Goal: Task Accomplishment & Management: Complete application form

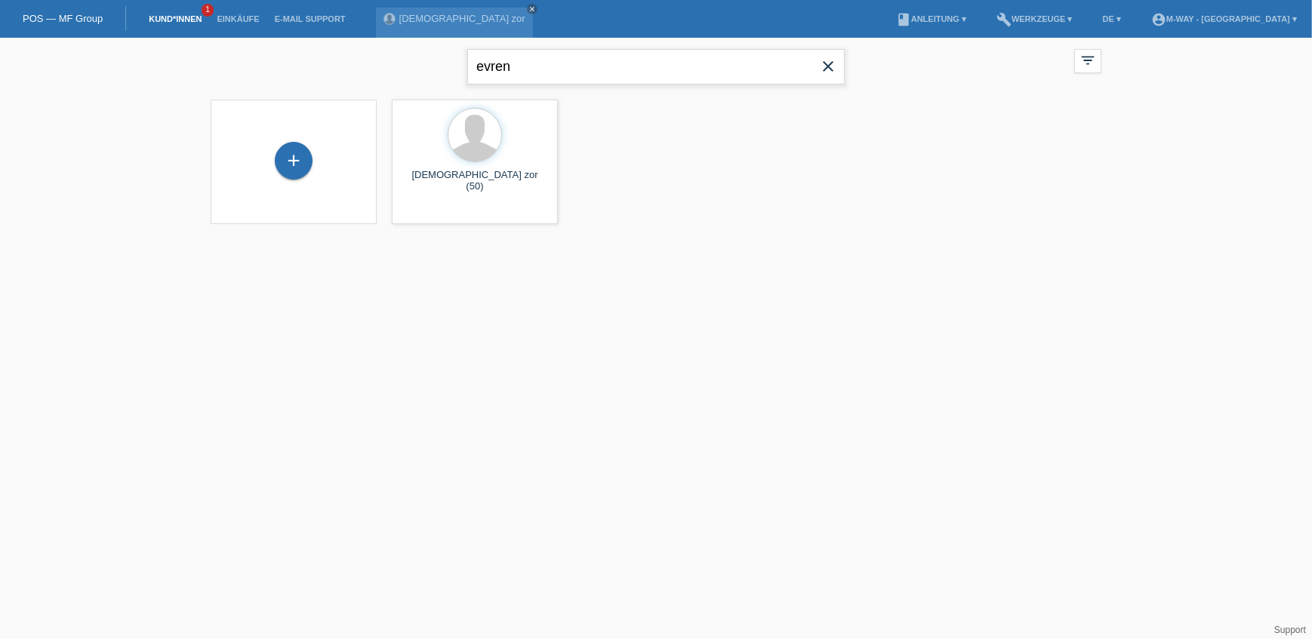
drag, startPoint x: 527, startPoint y: 72, endPoint x: 451, endPoint y: 67, distance: 75.6
click at [450, 66] on div "evren close filter_list view_module Alle Kund*innen anzeigen star Markierte Kun…" at bounding box center [656, 65] width 906 height 54
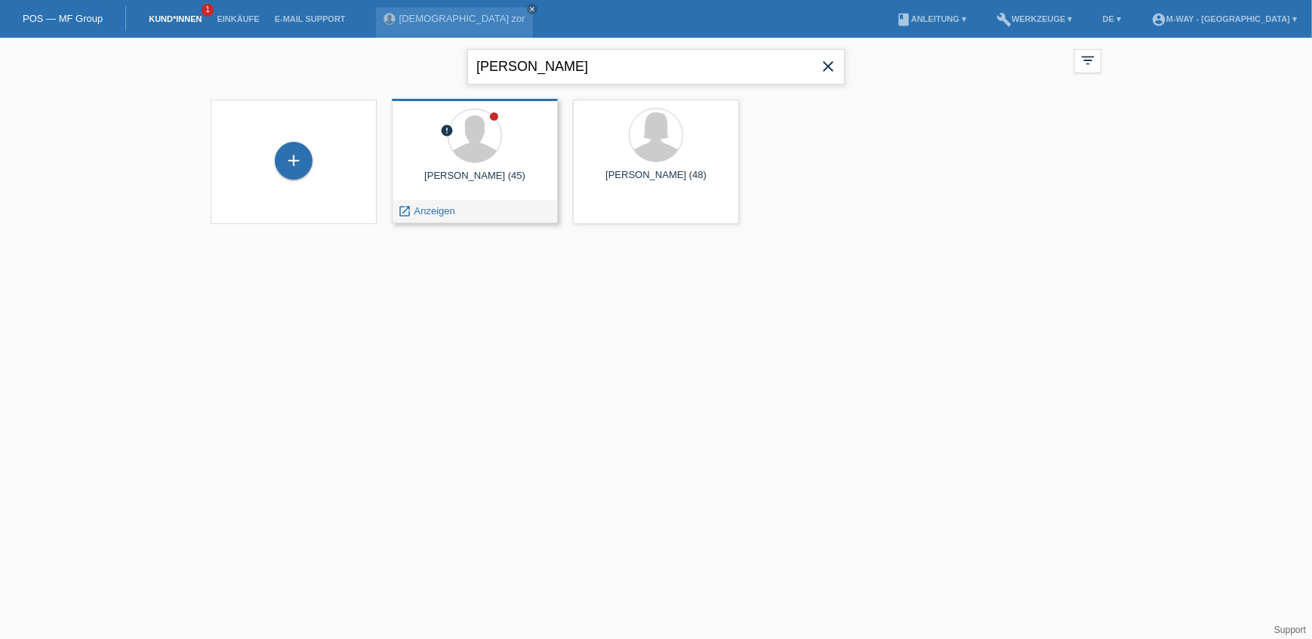
drag, startPoint x: 618, startPoint y: 75, endPoint x: 438, endPoint y: 106, distance: 182.1
click at [443, 103] on div "emanuel baubkus close filter_list view_module Alle Kund*innen anzeigen star Mar…" at bounding box center [656, 140] width 1312 height 205
type input "emanuel baubkus"
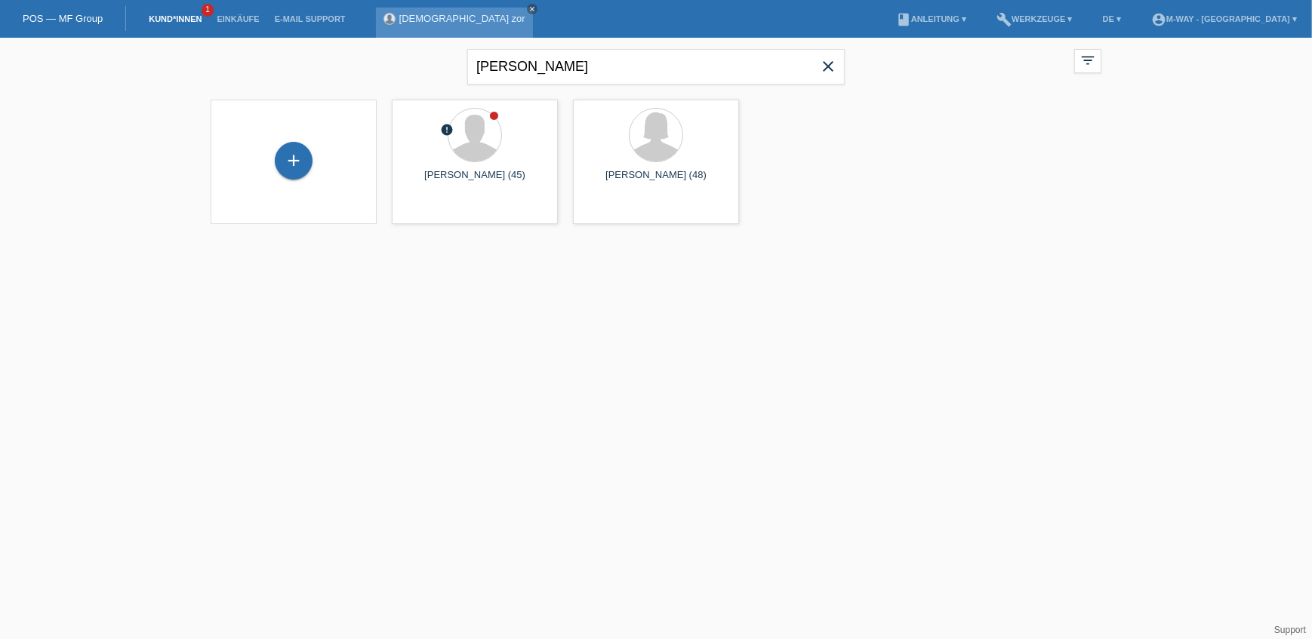
click at [528, 9] on icon "close" at bounding box center [532, 9] width 8 height 8
click at [270, 160] on div "+" at bounding box center [294, 162] width 142 height 40
click at [290, 158] on div "+" at bounding box center [294, 161] width 38 height 38
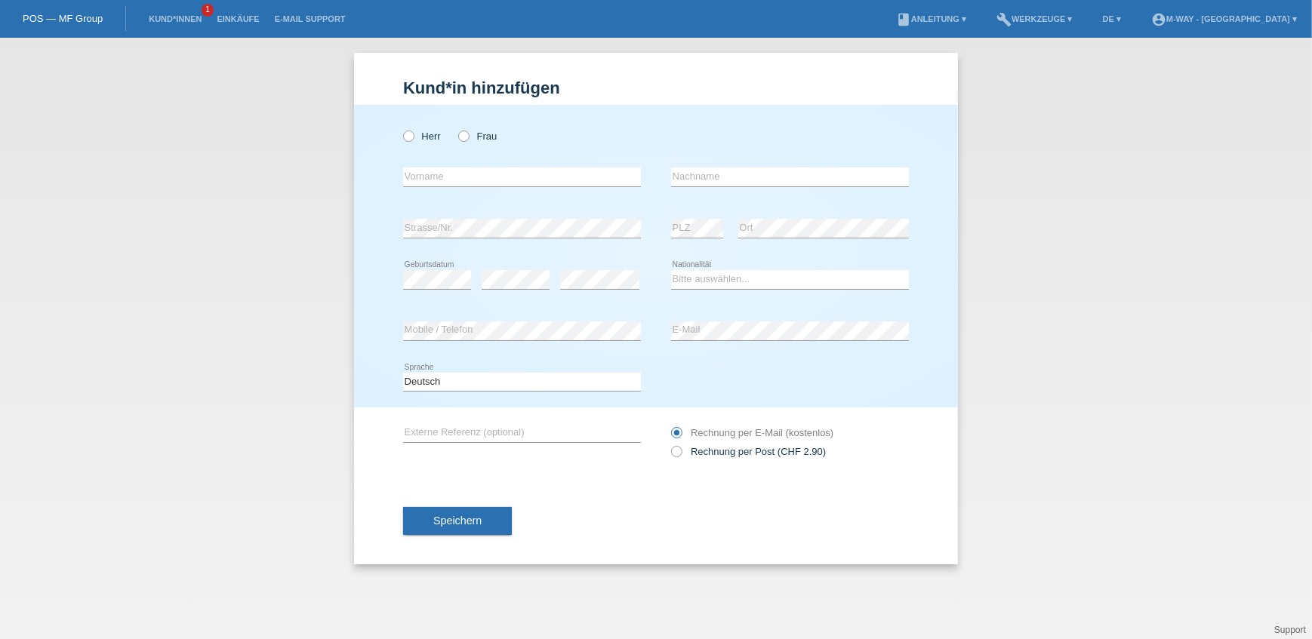
drag, startPoint x: 1132, startPoint y: 140, endPoint x: 1100, endPoint y: 128, distance: 33.7
click at [1132, 140] on div "Kund*in hinzufügen Kunde hinzufügen Kundin hinzufügen Herr Frau error Vorname e…" at bounding box center [656, 338] width 1312 height 601
click at [327, 173] on div "Kund*in hinzufügen Kunde hinzufügen Kundin hinzufügen Herr Frau error Vorname e…" at bounding box center [656, 338] width 1312 height 601
click at [401, 128] on icon at bounding box center [401, 128] width 0 height 0
click at [408, 140] on input "Herr" at bounding box center [408, 136] width 10 height 10
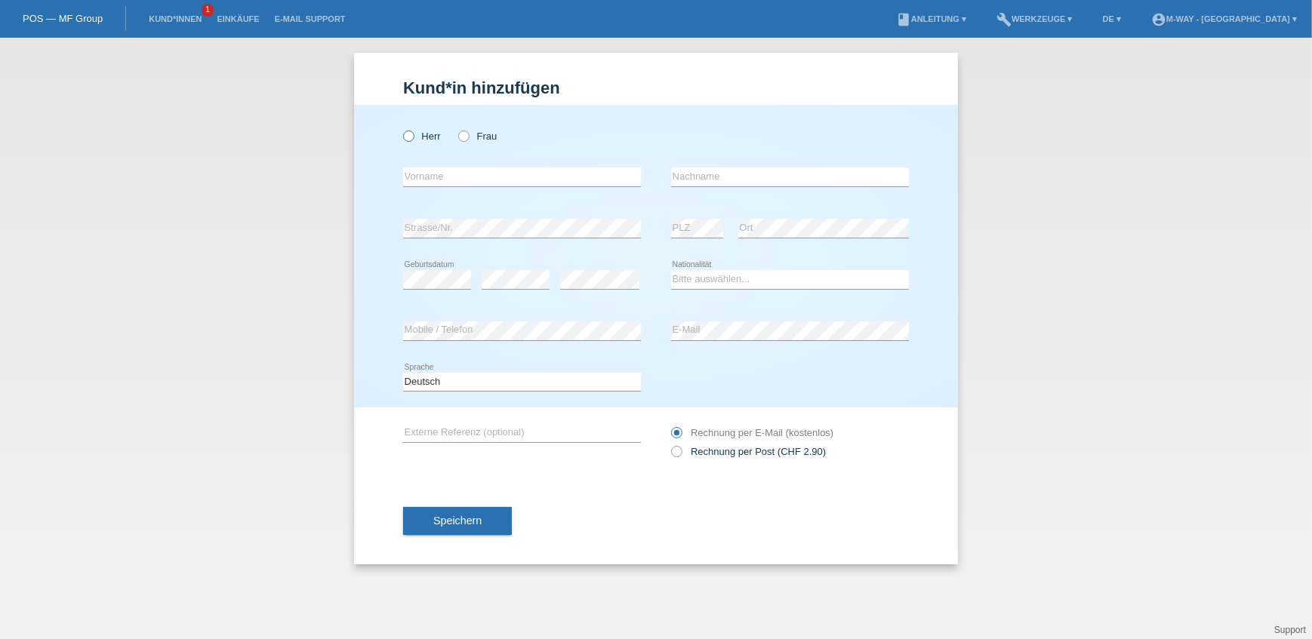
radio input "true"
click at [429, 175] on input "text" at bounding box center [522, 177] width 238 height 19
type input "[PERSON_NAME]"
type input "Baubkus"
click at [683, 285] on select "Bitte auswählen... Schweiz Deutschland Liechtenstein Österreich ------------ Af…" at bounding box center [790, 279] width 238 height 18
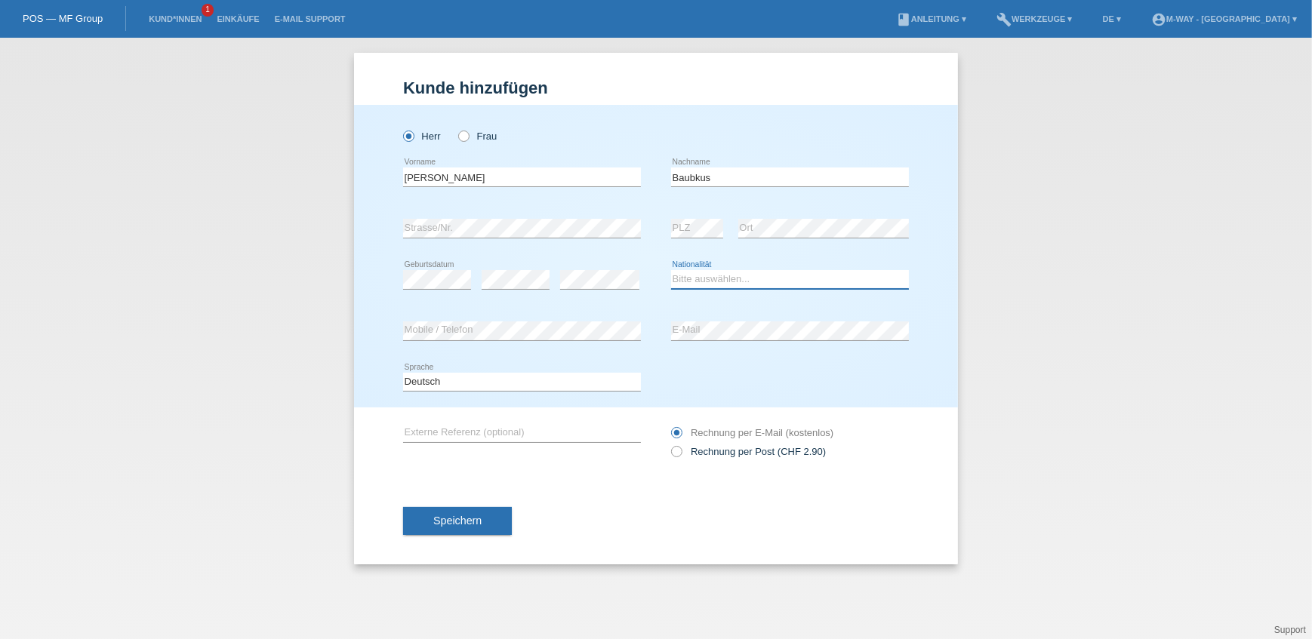
select select "CH"
click at [671, 270] on select "Bitte auswählen... Schweiz Deutschland Liechtenstein Österreich ------------ Af…" at bounding box center [790, 279] width 238 height 18
click at [476, 522] on span "Speichern" at bounding box center [457, 521] width 48 height 12
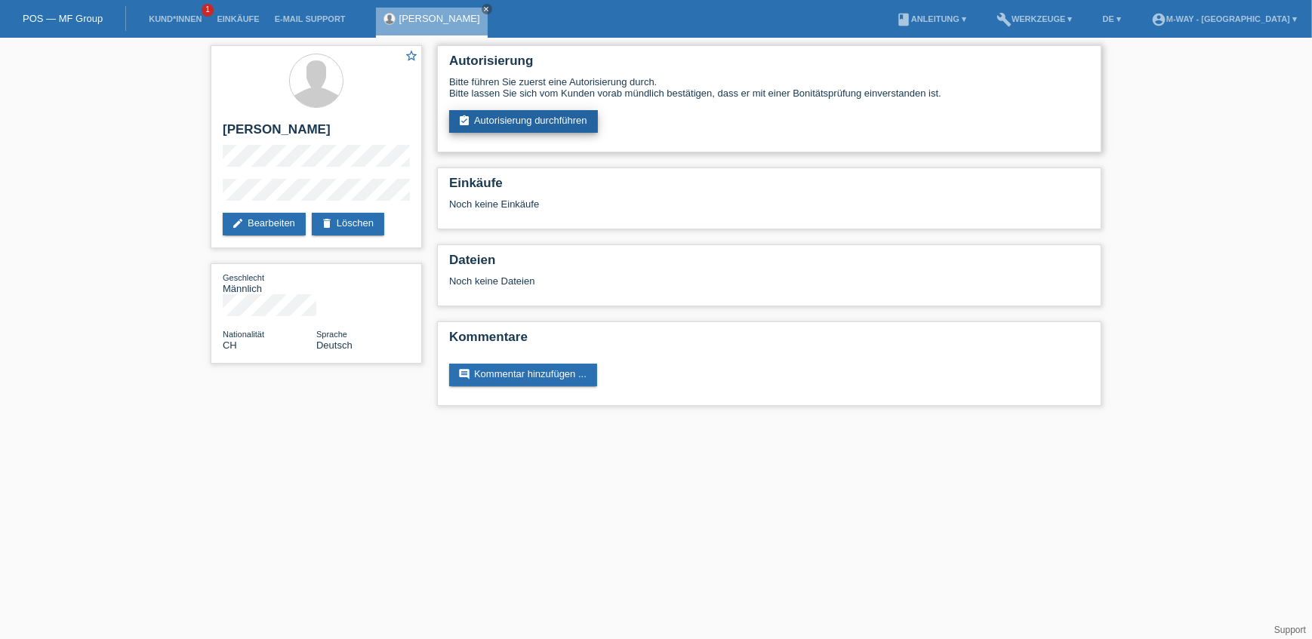
click at [556, 119] on link "assignment_turned_in Autorisierung durchführen" at bounding box center [523, 121] width 149 height 23
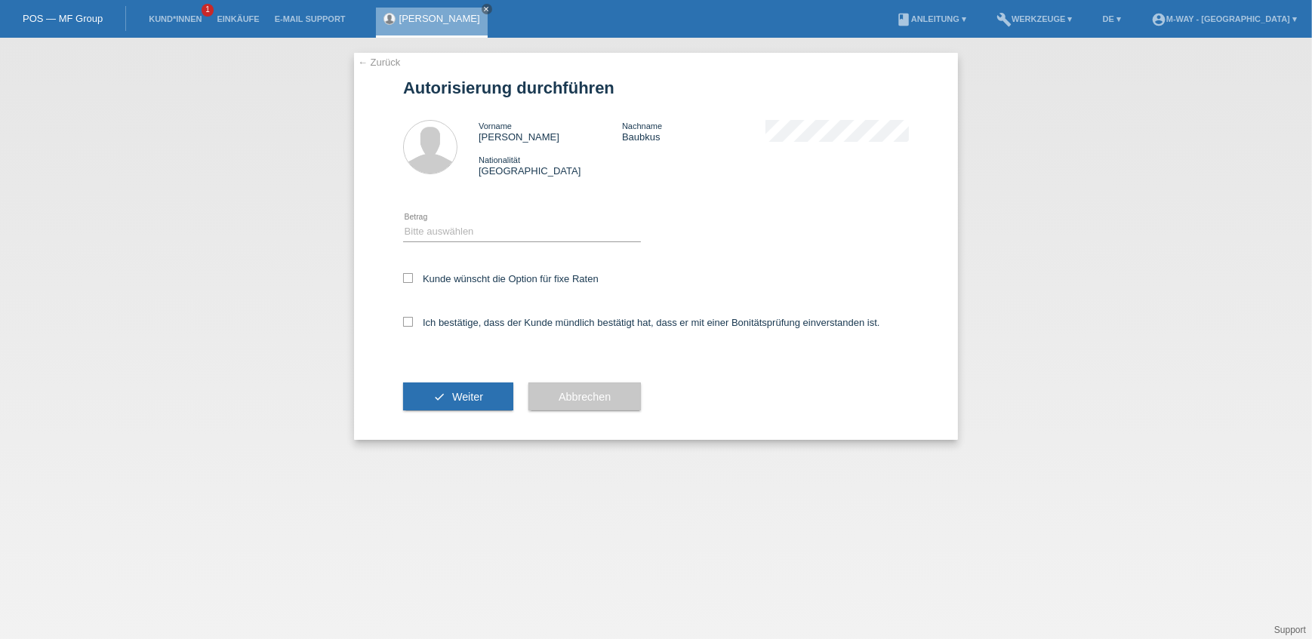
click at [444, 242] on icon at bounding box center [522, 242] width 238 height 1
click at [444, 240] on select "Bitte auswählen CHF 1.00 - CHF 499.00 CHF 500.00 - CHF 1'999.00 CHF 2'000.00 - …" at bounding box center [522, 232] width 238 height 18
select select "3"
click at [403, 223] on select "Bitte auswählen CHF 1.00 - CHF 499.00 CHF 500.00 - CHF 1'999.00 CHF 2'000.00 - …" at bounding box center [522, 232] width 238 height 18
click at [405, 275] on icon at bounding box center [408, 278] width 10 height 10
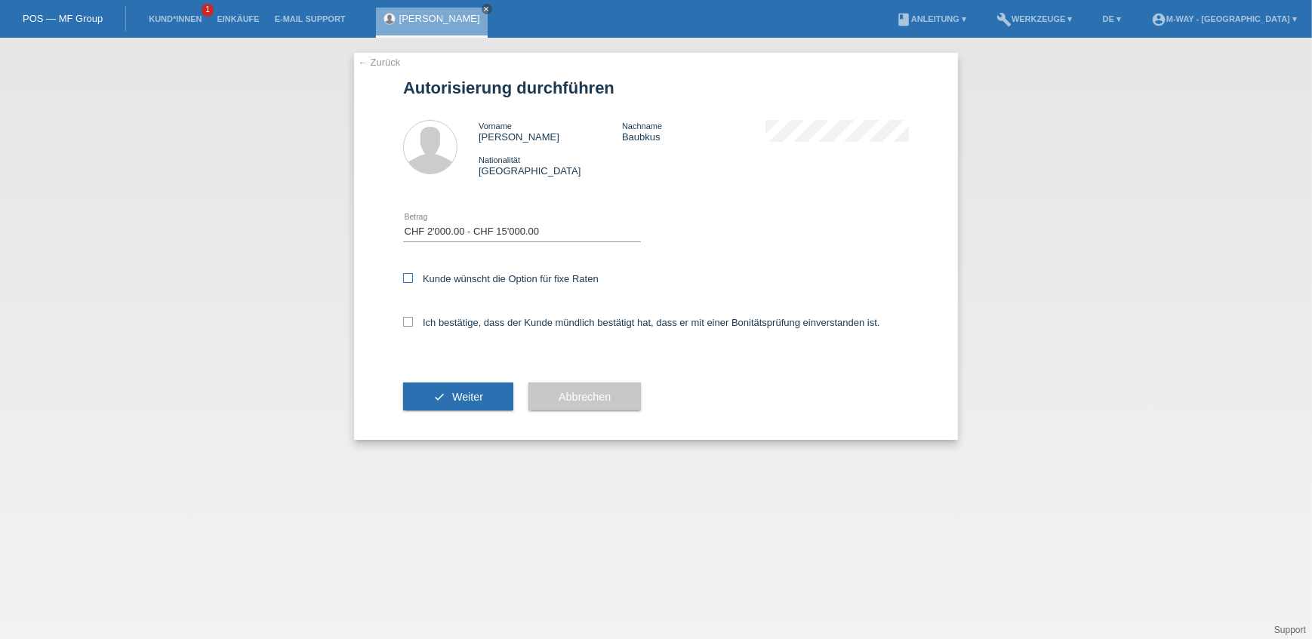
click at [405, 275] on input "Kunde wünscht die Option für fixe Raten" at bounding box center [408, 278] width 10 height 10
checkbox input "true"
click at [410, 319] on icon at bounding box center [408, 322] width 10 height 10
click at [410, 319] on input "Ich bestätige, dass der Kunde mündlich bestätigt hat, dass er mit einer Bonität…" at bounding box center [408, 322] width 10 height 10
checkbox input "true"
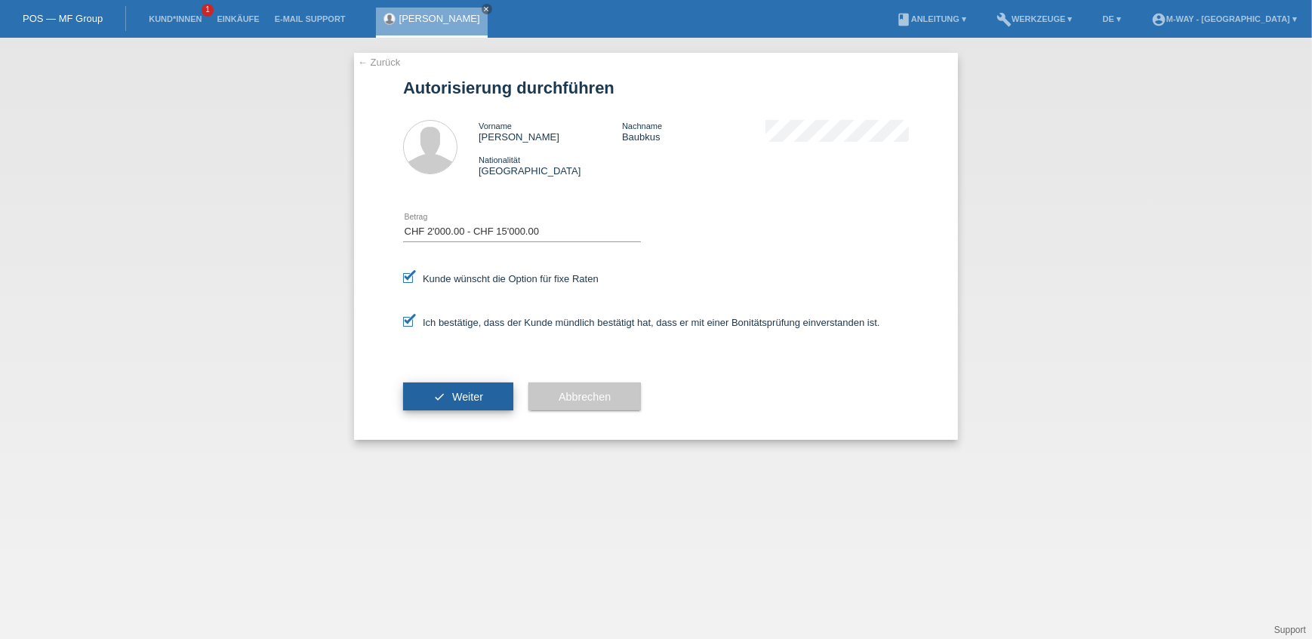
click at [463, 392] on span "Weiter" at bounding box center [467, 397] width 31 height 12
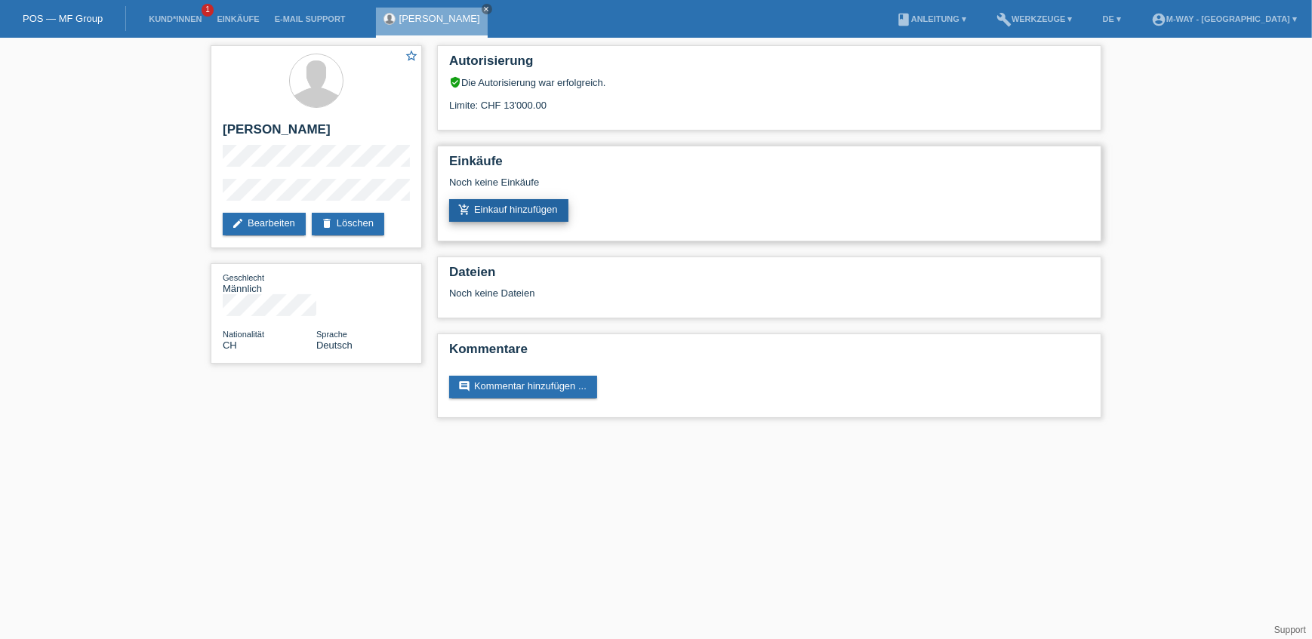
click at [527, 211] on link "add_shopping_cart Einkauf hinzufügen" at bounding box center [508, 210] width 119 height 23
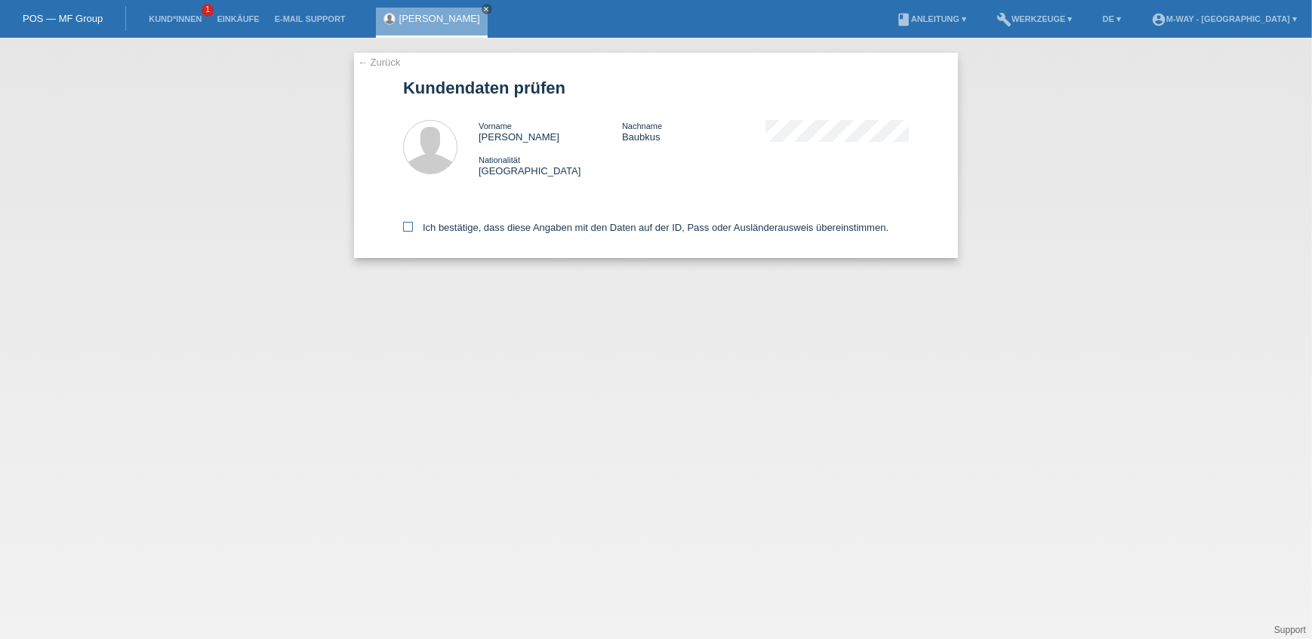
click at [406, 223] on icon at bounding box center [408, 227] width 10 height 10
click at [406, 223] on input "Ich bestätige, dass diese Angaben mit den Daten auf der ID, Pass oder Ausländer…" at bounding box center [408, 227] width 10 height 10
checkbox input "true"
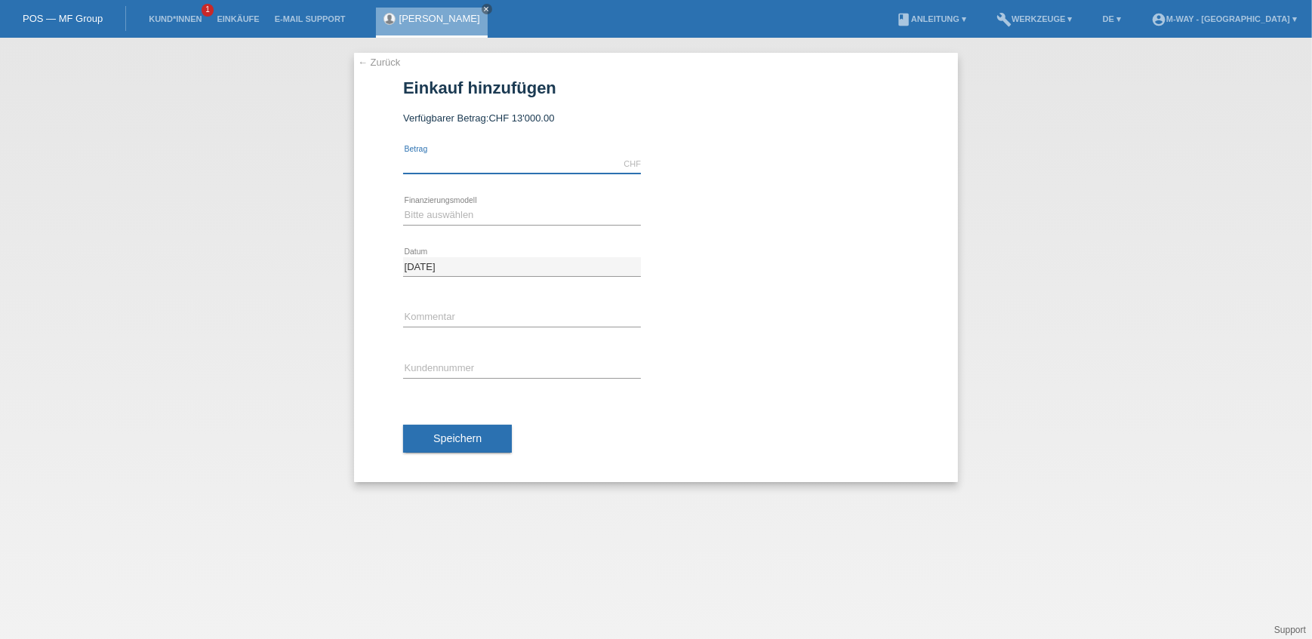
click at [467, 164] on input "text" at bounding box center [522, 164] width 238 height 19
type input "4793.00"
click at [451, 219] on select "Bitte auswählen Fixe Raten Kauf auf Rechnung mit Teilzahlungsoption" at bounding box center [522, 215] width 238 height 18
select select "77"
click at [403, 206] on select "Bitte auswählen Fixe Raten Kauf auf Rechnung mit Teilzahlungsoption" at bounding box center [522, 215] width 238 height 18
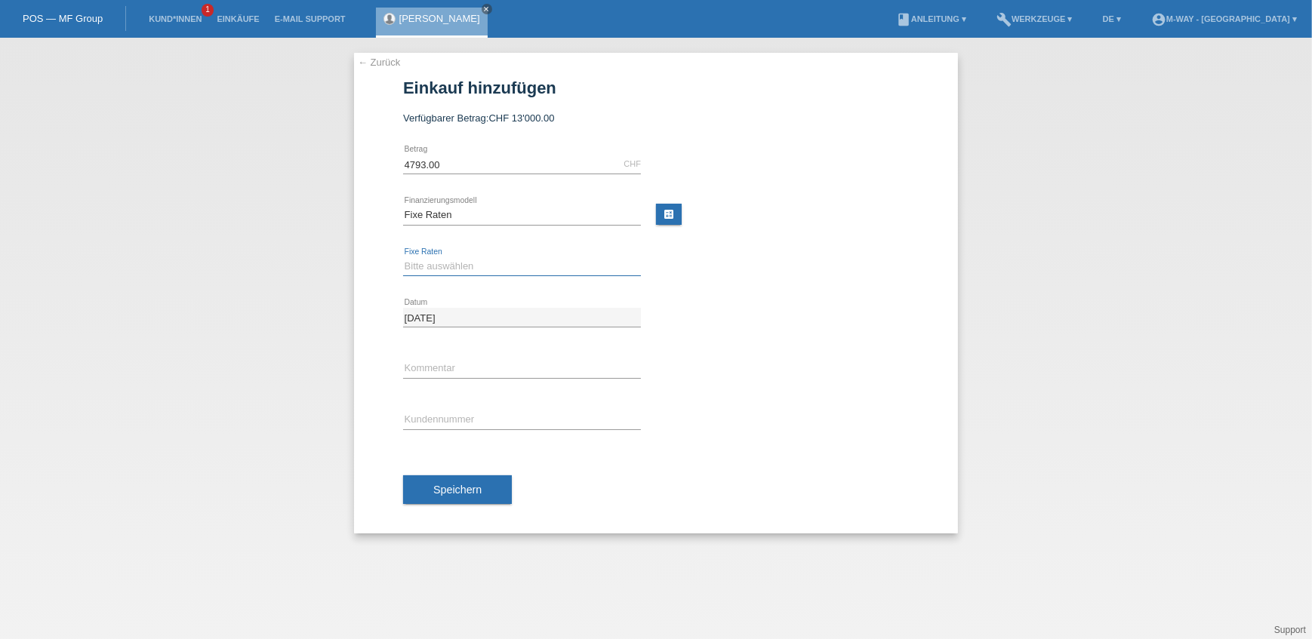
click at [450, 271] on select "Bitte auswählen 4 Raten 5 Raten 6 Raten 7 Raten 8 Raten 9 Raten 10 Raten 11 Rat…" at bounding box center [522, 266] width 238 height 18
select select "202"
click at [403, 257] on select "Bitte auswählen 4 Raten 5 Raten 6 Raten 7 Raten 8 Raten 9 Raten 10 Raten 11 Rat…" at bounding box center [522, 266] width 238 height 18
click at [454, 370] on input "text" at bounding box center [522, 368] width 238 height 19
type input "Beleg Nr.67234/6"
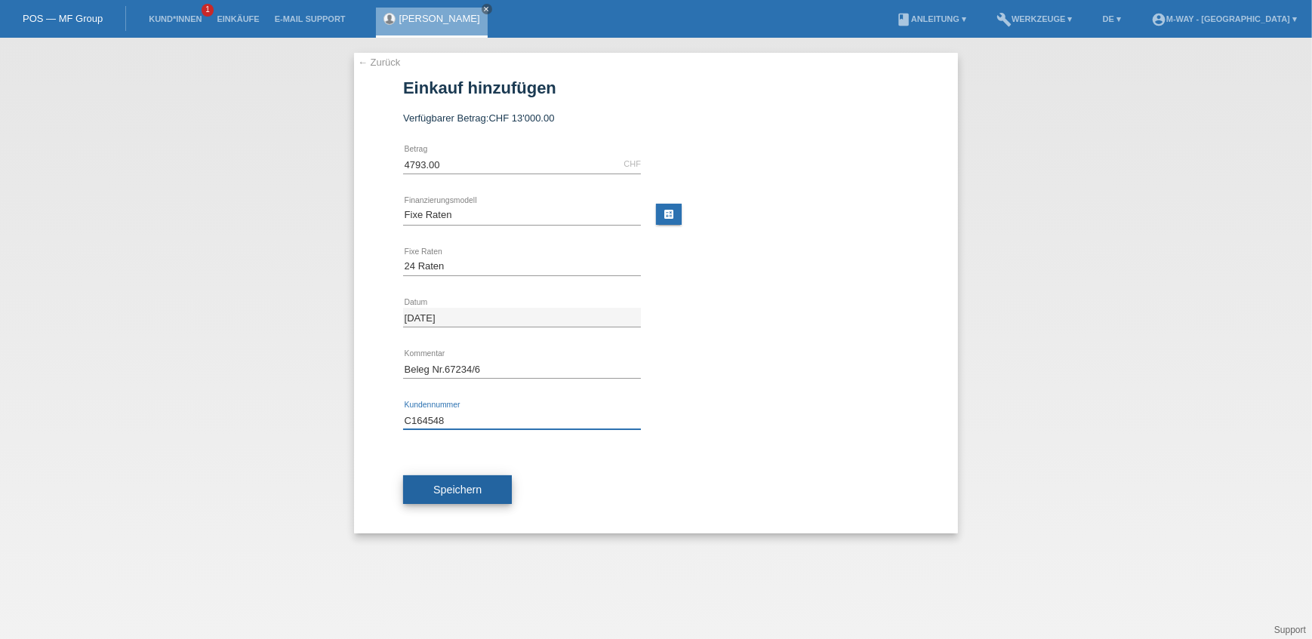
type input "C164548"
click at [478, 491] on span "Speichern" at bounding box center [457, 490] width 48 height 12
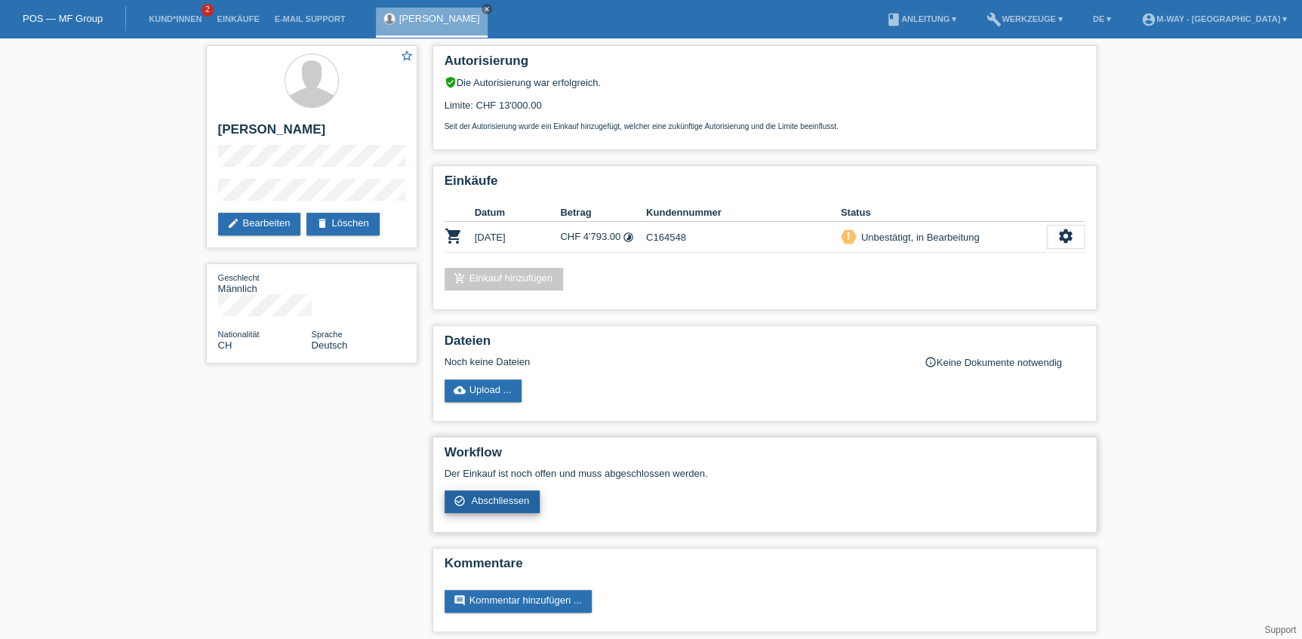
click at [512, 497] on span "Abschliessen" at bounding box center [500, 500] width 58 height 11
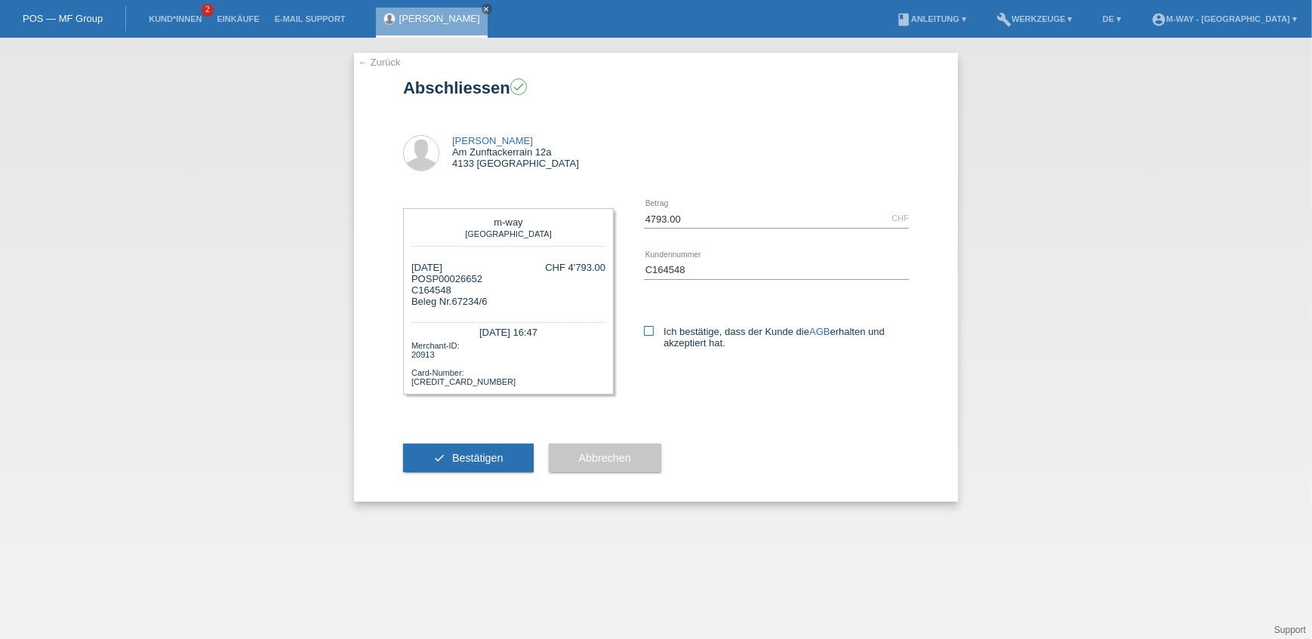
click at [649, 328] on icon at bounding box center [649, 331] width 10 height 10
click at [649, 328] on input "Ich bestätige, dass der Kunde die AGB erhalten und akzeptiert hat." at bounding box center [649, 331] width 10 height 10
checkbox input "true"
click at [478, 453] on span "Bestätigen" at bounding box center [477, 458] width 51 height 12
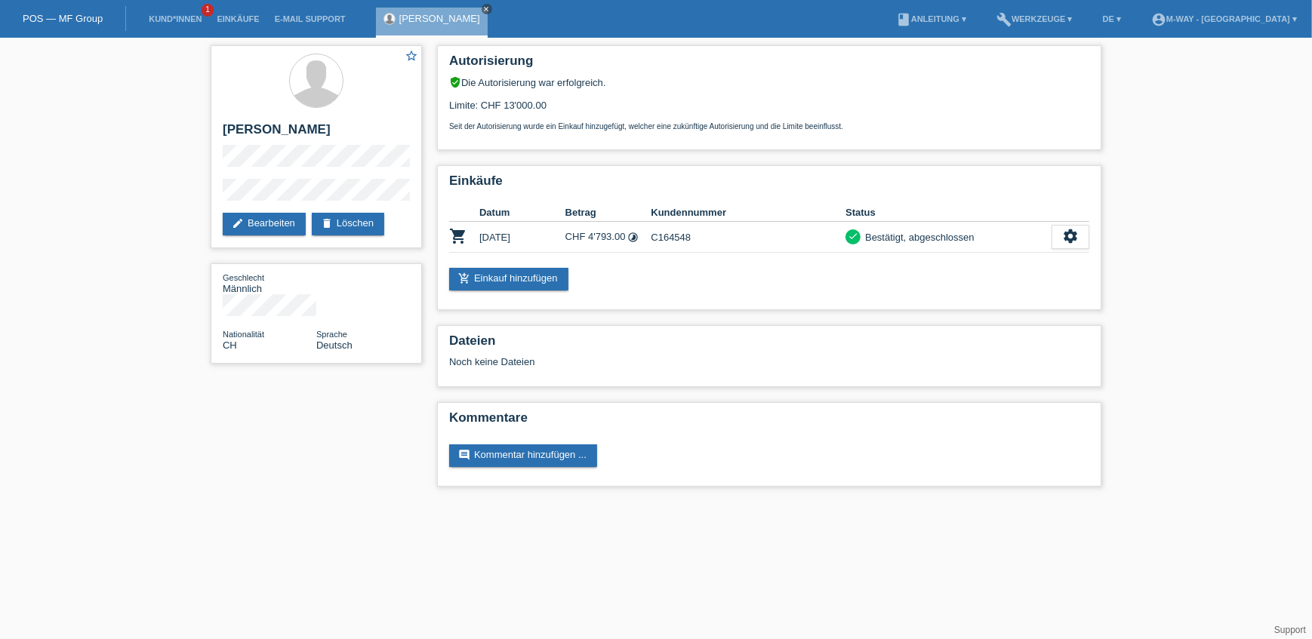
click at [483, 8] on icon "close" at bounding box center [487, 9] width 8 height 8
